Goal: Task Accomplishment & Management: Manage account settings

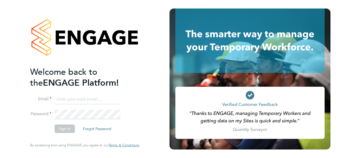
type input "christopher.bunch@apleona.com"
click at [69, 128] on button "Sign In" at bounding box center [65, 129] width 20 height 9
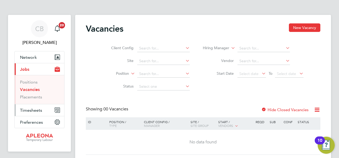
click at [36, 109] on span "Timesheets" at bounding box center [31, 110] width 22 height 5
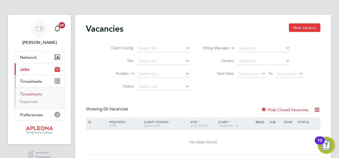
click at [35, 94] on link "Timesheets" at bounding box center [31, 94] width 22 height 5
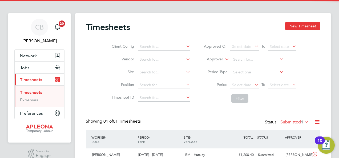
scroll to position [29, 0]
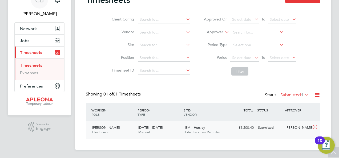
click at [312, 126] on icon at bounding box center [314, 127] width 7 height 4
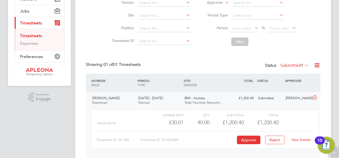
scroll to position [77, 0]
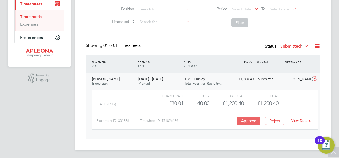
click at [243, 122] on button "Approve" at bounding box center [248, 121] width 23 height 9
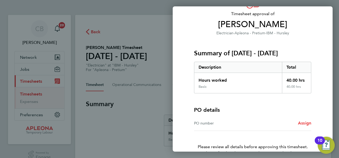
scroll to position [66, 0]
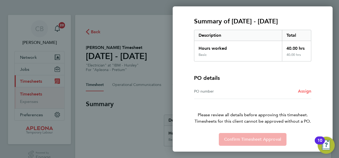
click at [309, 90] on span "Assign" at bounding box center [304, 91] width 13 height 5
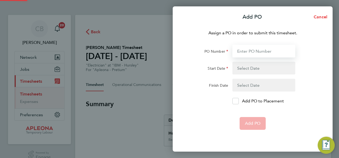
click at [258, 57] on input "PO Number" at bounding box center [263, 51] width 63 height 13
type input "PO2520220"
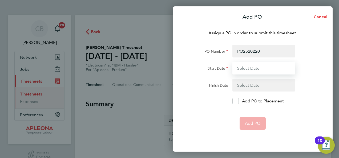
type input "[DATE]"
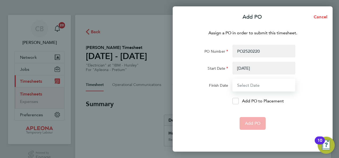
type input "[DATE]"
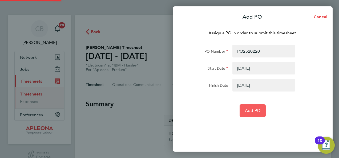
click at [247, 109] on span "Add PO" at bounding box center [252, 110] width 15 height 5
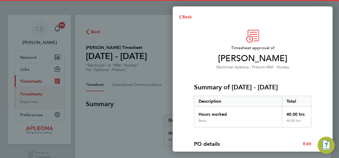
scroll to position [96, 0]
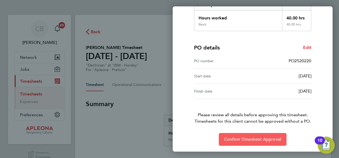
click at [255, 134] on button "Confirm Timesheet Approval" at bounding box center [252, 139] width 68 height 13
